Goal: Information Seeking & Learning: Understand process/instructions

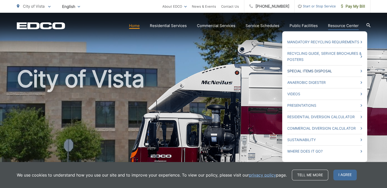
click at [358, 73] on link "Special Items Disposal" at bounding box center [324, 71] width 75 height 6
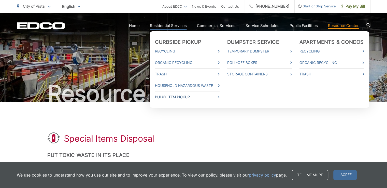
click at [183, 97] on link "Bulky Item Pickup" at bounding box center [187, 97] width 65 height 6
